Goal: Task Accomplishment & Management: Manage account settings

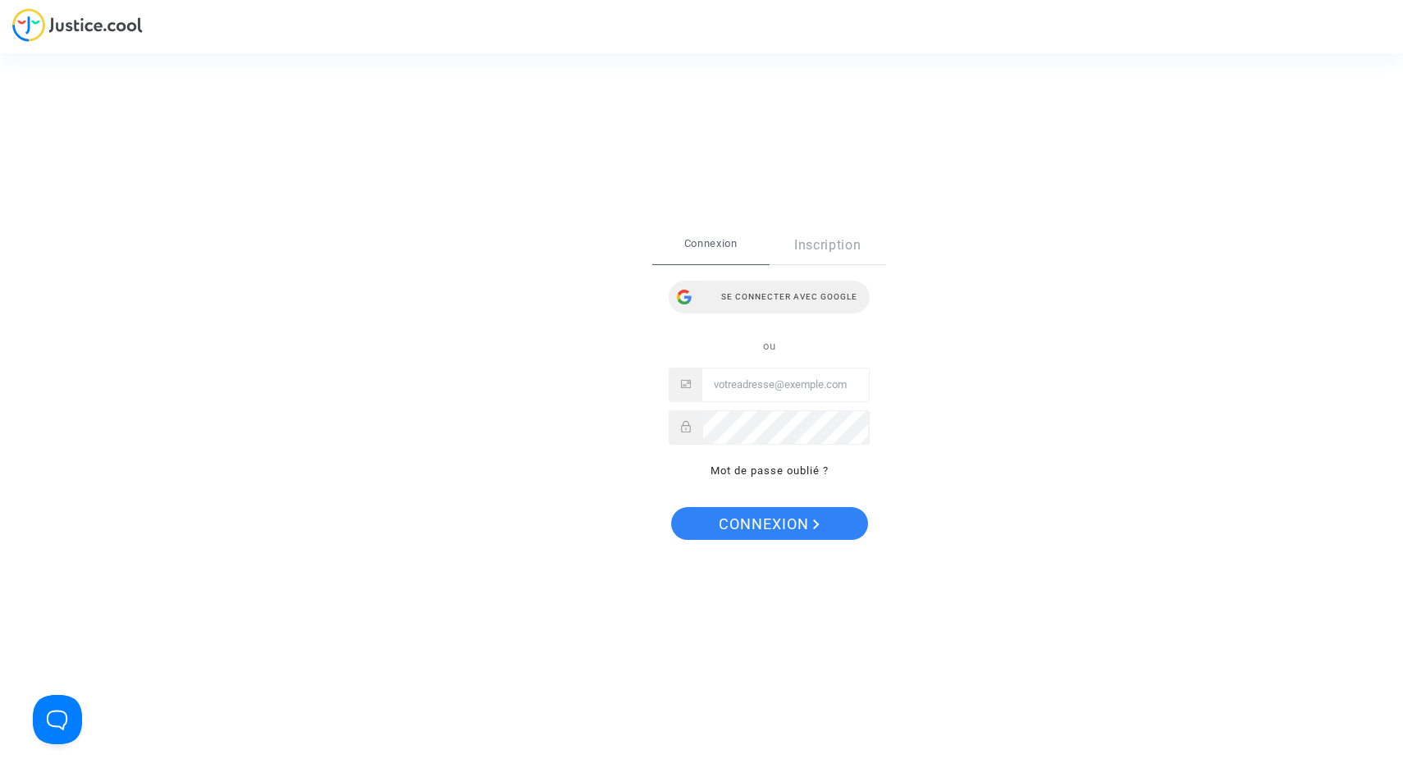
click at [803, 286] on div "Se connecter avec Google" at bounding box center [769, 297] width 201 height 33
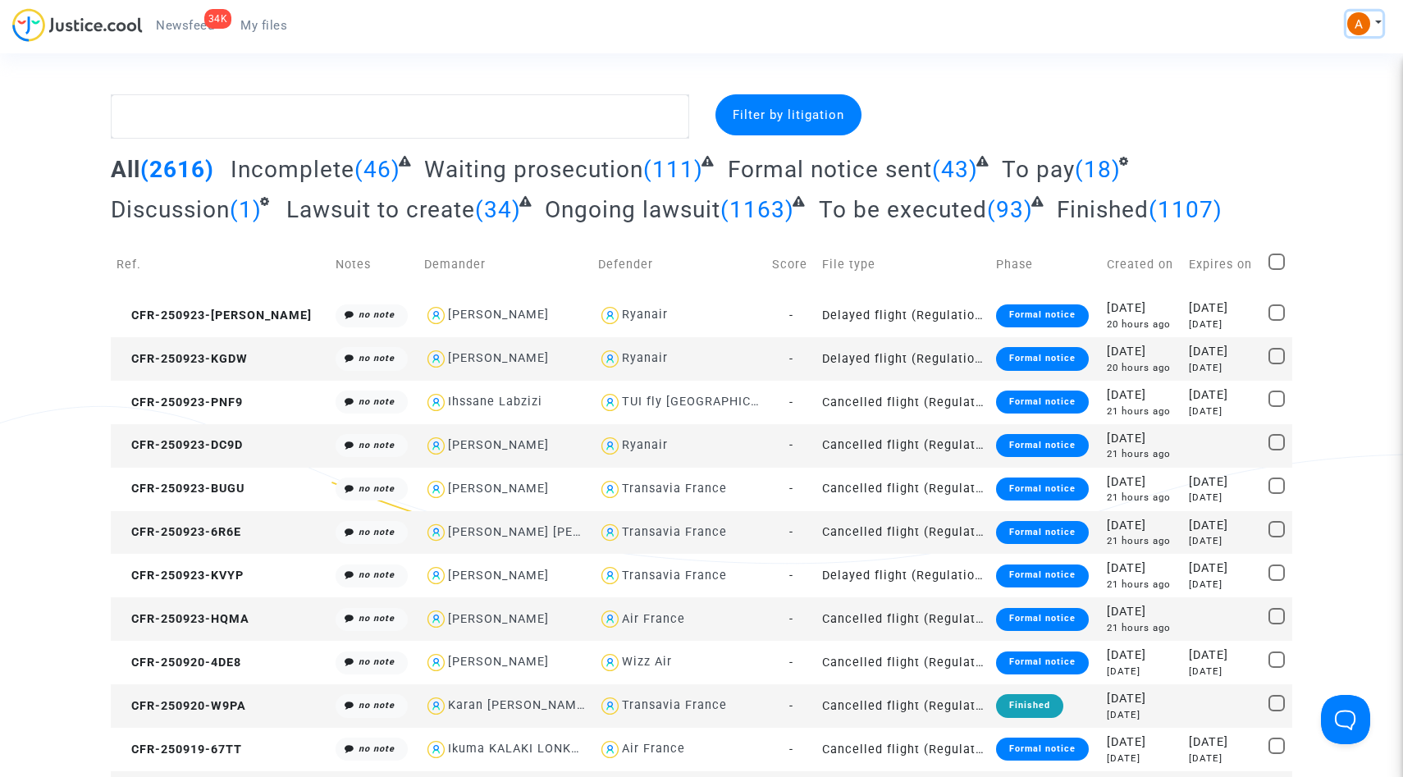
click at [1381, 18] on button at bounding box center [1364, 23] width 36 height 25
click at [1313, 82] on link "Settings" at bounding box center [1317, 84] width 130 height 26
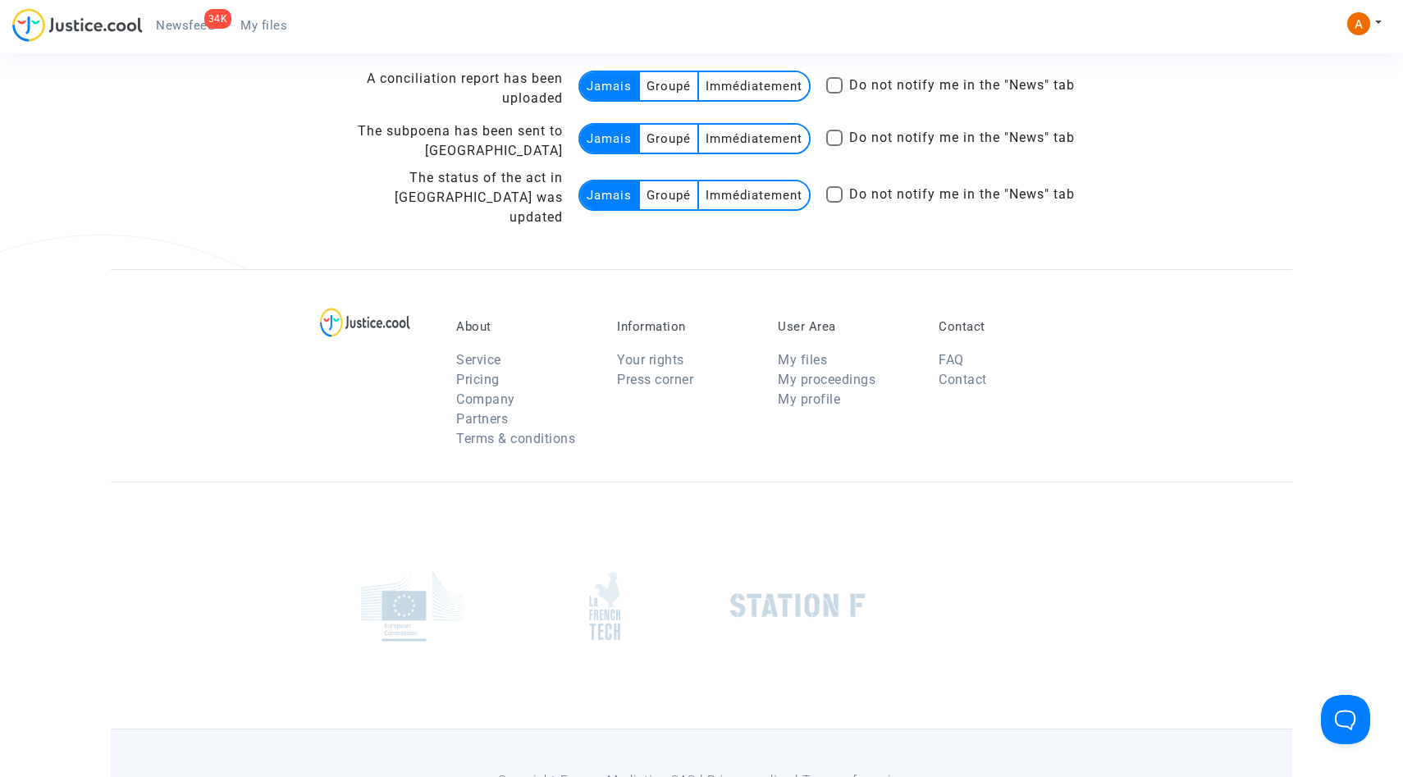
scroll to position [3387, 0]
